Goal: Task Accomplishment & Management: Manage account settings

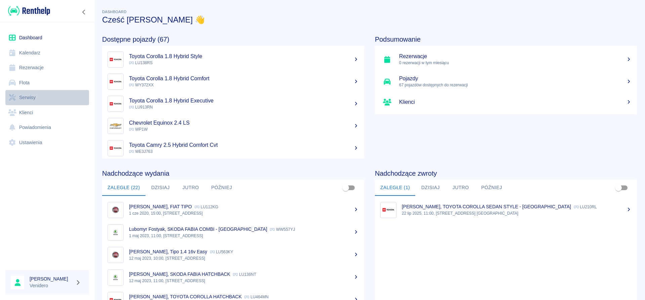
click at [25, 99] on link "Serwisy" at bounding box center [47, 97] width 84 height 15
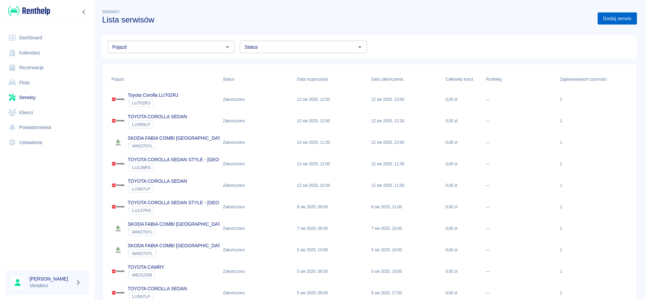
click at [628, 18] on link "Dodaj serwis" at bounding box center [617, 18] width 39 height 12
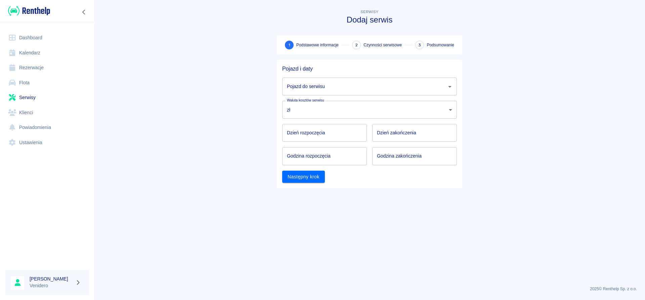
click at [326, 87] on input "Pojazd do serwisu" at bounding box center [364, 87] width 159 height 12
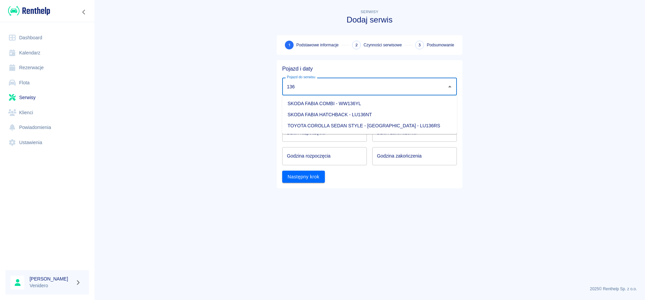
click at [352, 128] on li "TOYOTA COROLLA SEDAN STYLE - KRAKÓW - LU136RS" at bounding box center [369, 125] width 175 height 11
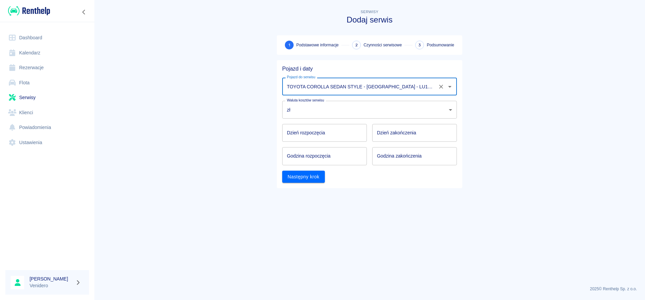
type input "TOYOTA COROLLA SEDAN STYLE - KRAKÓW - LU136RS"
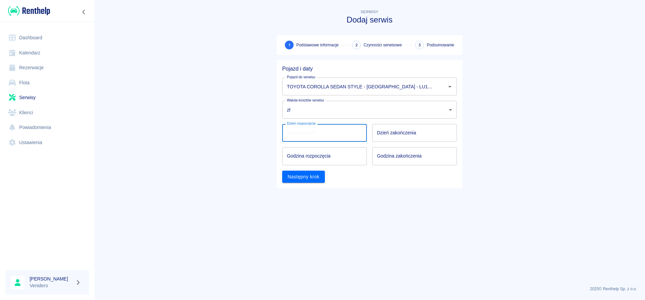
type input "DD.MM.YYYY"
click at [336, 132] on input "DD.MM.YYYY" at bounding box center [324, 133] width 85 height 18
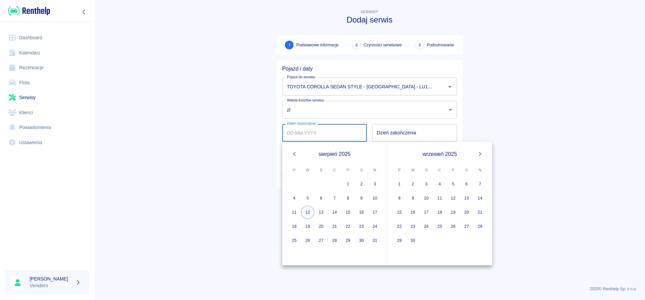
click at [309, 214] on button "12" at bounding box center [307, 212] width 13 height 13
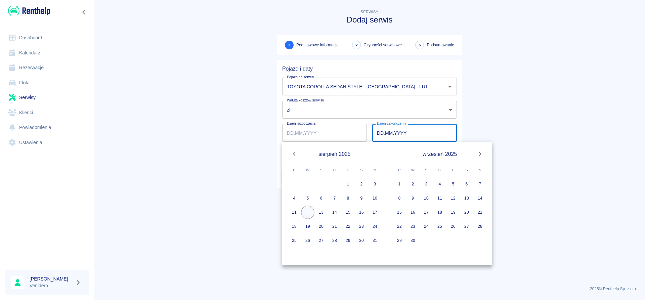
type input "12.08.2025"
type input "DD.MM.YYYY"
click at [309, 213] on button "12" at bounding box center [307, 212] width 13 height 13
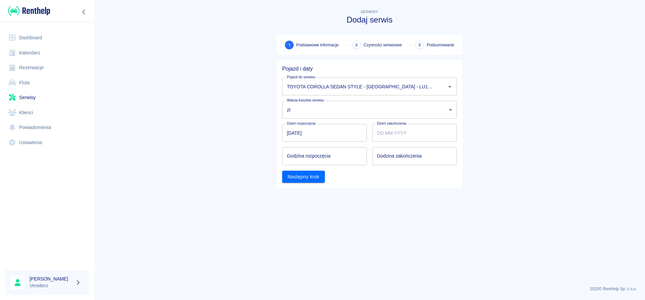
type input "12.08.2025"
click at [325, 157] on input "hh:mm" at bounding box center [322, 156] width 80 height 18
type input "18:00"
click at [405, 158] on input "hh:mm" at bounding box center [412, 156] width 80 height 18
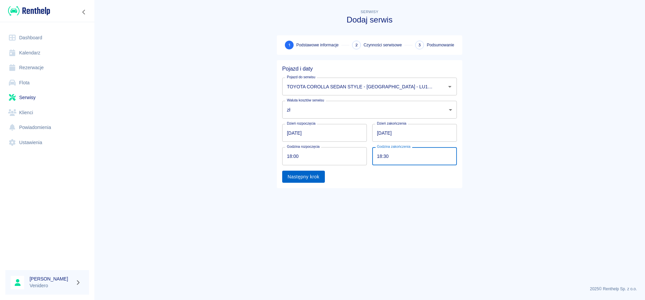
type input "18:30"
click at [304, 176] on button "Następny krok" at bounding box center [303, 177] width 43 height 12
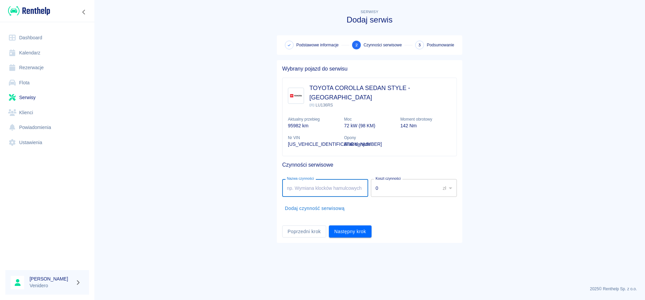
click at [315, 179] on input "Nazwa czynności" at bounding box center [325, 188] width 86 height 18
type input "erwis olejowy, kabina + powietrze. Arek"
click at [361, 226] on button "Następny krok" at bounding box center [350, 232] width 43 height 12
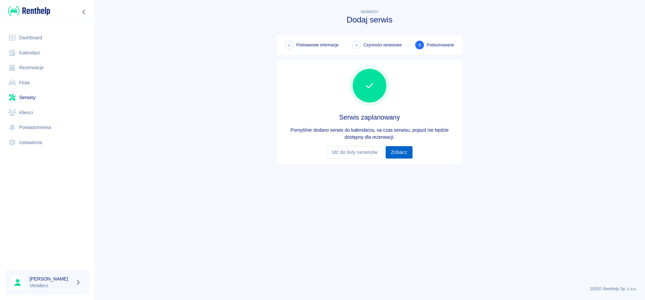
click at [405, 151] on link "Zobacz" at bounding box center [399, 152] width 27 height 12
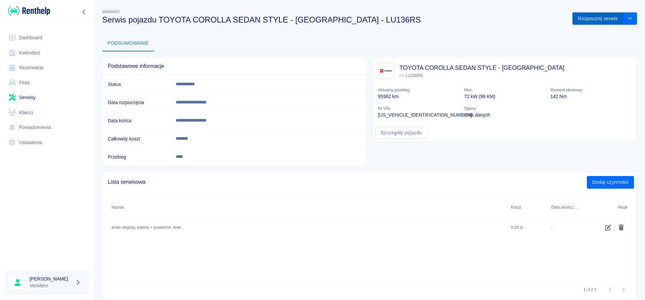
click at [617, 16] on button "Rozpocznij serwis" at bounding box center [598, 18] width 51 height 12
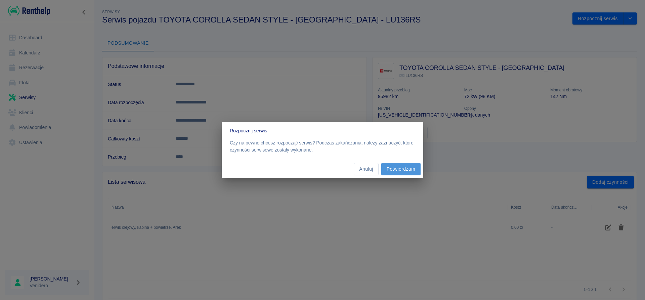
click at [407, 169] on button "Potwierdzam" at bounding box center [401, 169] width 39 height 12
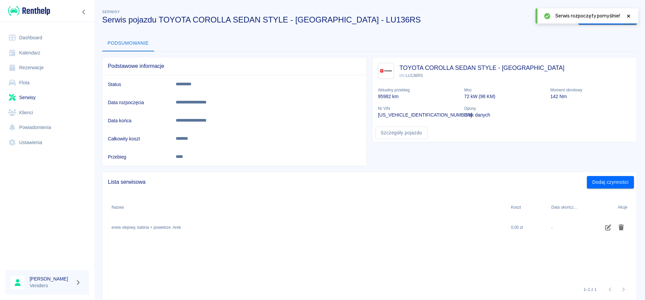
drag, startPoint x: 629, startPoint y: 15, endPoint x: 629, endPoint y: 24, distance: 8.7
click at [629, 15] on icon at bounding box center [629, 16] width 6 height 5
click at [608, 19] on button "Zakończ serwis" at bounding box center [601, 18] width 45 height 12
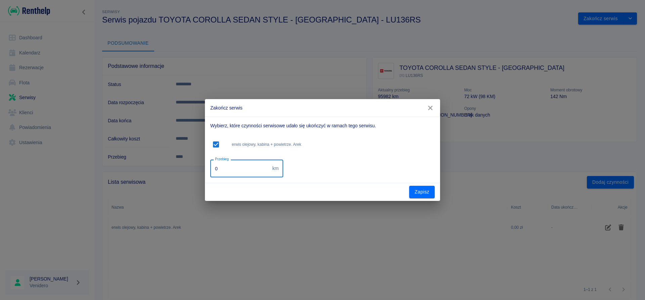
drag, startPoint x: 218, startPoint y: 167, endPoint x: 147, endPoint y: 166, distance: 70.6
click at [210, 166] on input "0" at bounding box center [240, 169] width 60 height 18
type input "133000"
click at [419, 190] on button "Zapisz" at bounding box center [422, 192] width 26 height 12
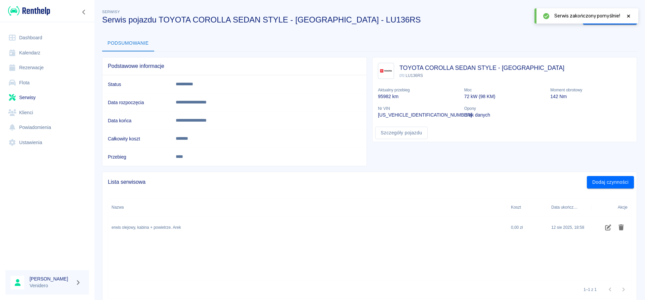
click at [629, 17] on icon at bounding box center [629, 16] width 6 height 5
click at [633, 19] on icon "drop-down" at bounding box center [630, 18] width 5 height 4
drag, startPoint x: 508, startPoint y: 28, endPoint x: 417, endPoint y: 29, distance: 90.8
click at [507, 28] on div "**********" at bounding box center [369, 155] width 551 height 305
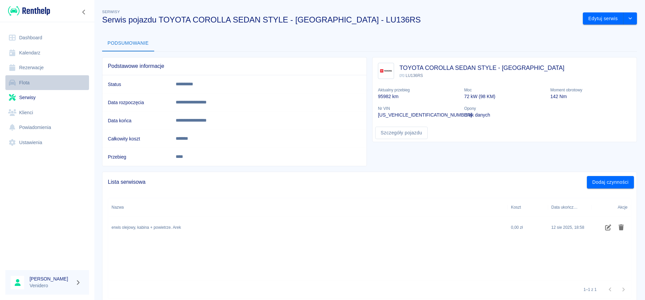
click at [25, 85] on link "Flota" at bounding box center [47, 82] width 84 height 15
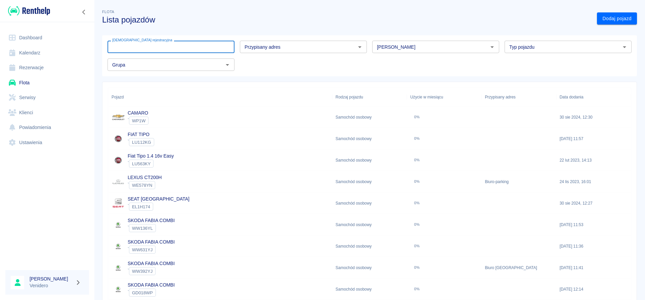
click at [181, 47] on input "[DEMOGRAPHIC_DATA] rejestracyjna" at bounding box center [171, 47] width 127 height 12
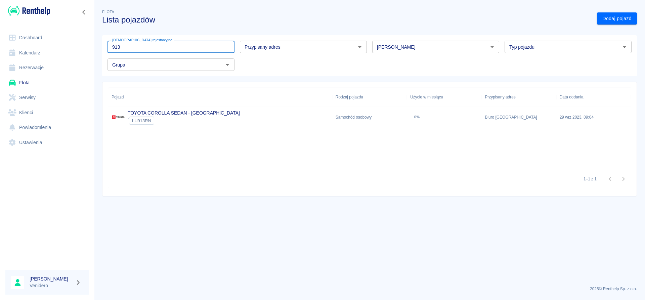
type input "913"
click at [188, 112] on link "TOYOTA COROLLA SEDAN - KRAKÓW" at bounding box center [184, 112] width 112 height 5
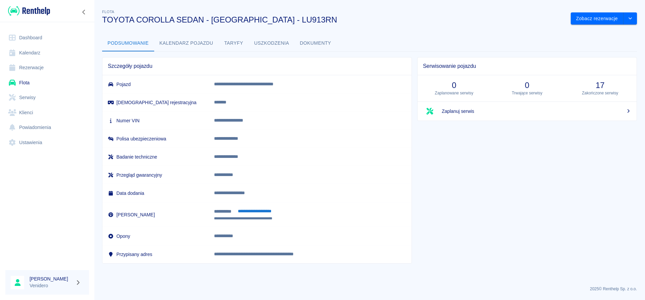
click at [252, 120] on p "**********" at bounding box center [304, 120] width 180 height 7
copy p "**********"
click at [240, 119] on p "**********" at bounding box center [304, 120] width 180 height 7
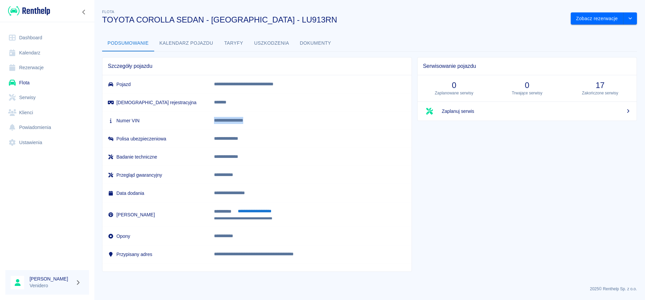
copy p "**********"
click at [305, 42] on button "Dokumenty" at bounding box center [316, 43] width 42 height 16
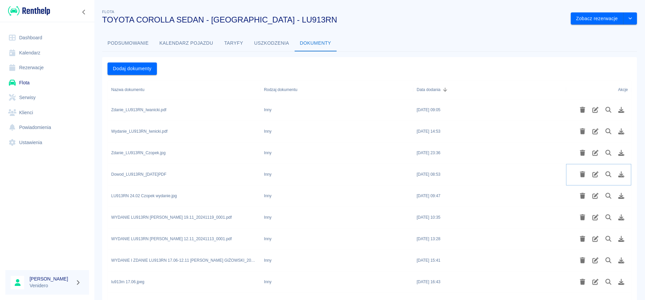
click at [610, 173] on icon "Podgląd pliku" at bounding box center [609, 174] width 8 height 6
click at [130, 44] on button "Podsumowanie" at bounding box center [128, 43] width 52 height 16
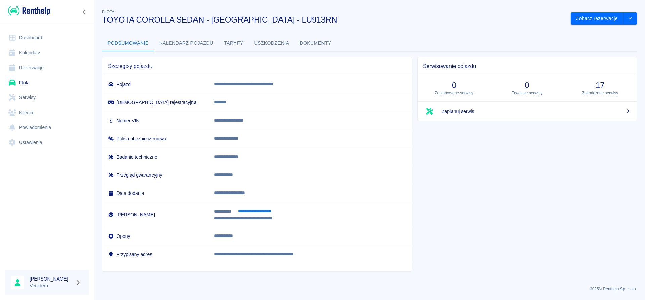
click at [246, 121] on p "**********" at bounding box center [304, 120] width 180 height 7
copy p "**********"
